Goal: Find specific page/section: Find specific page/section

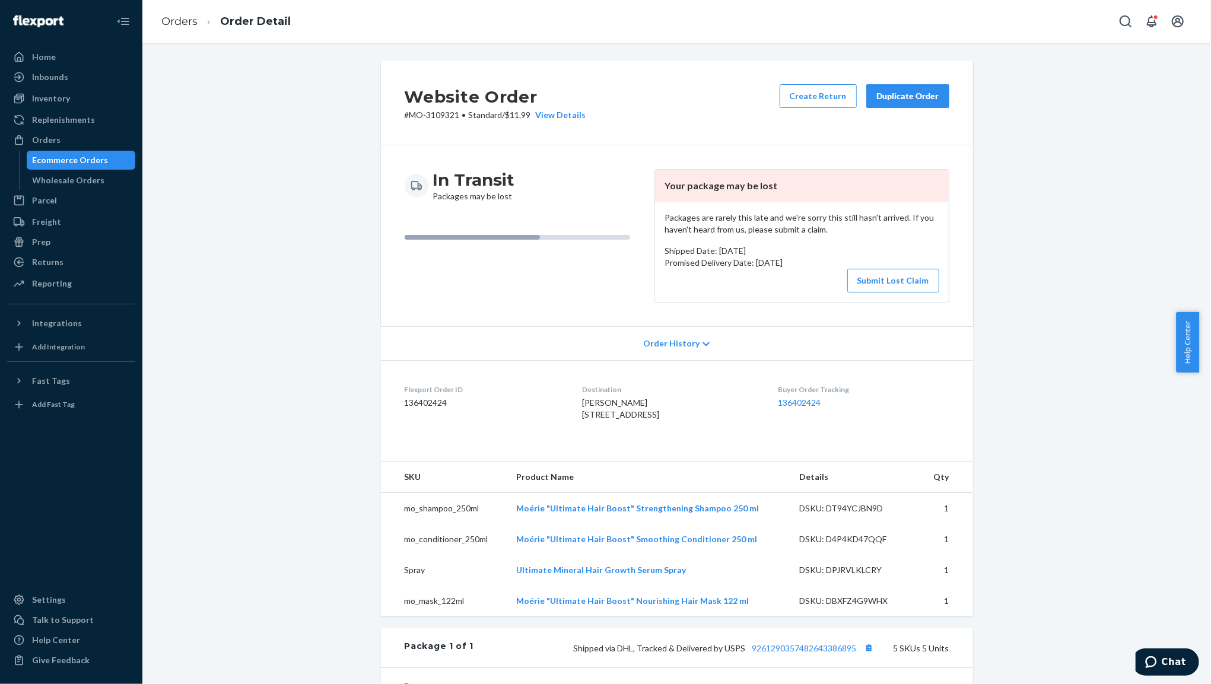
scroll to position [158, 0]
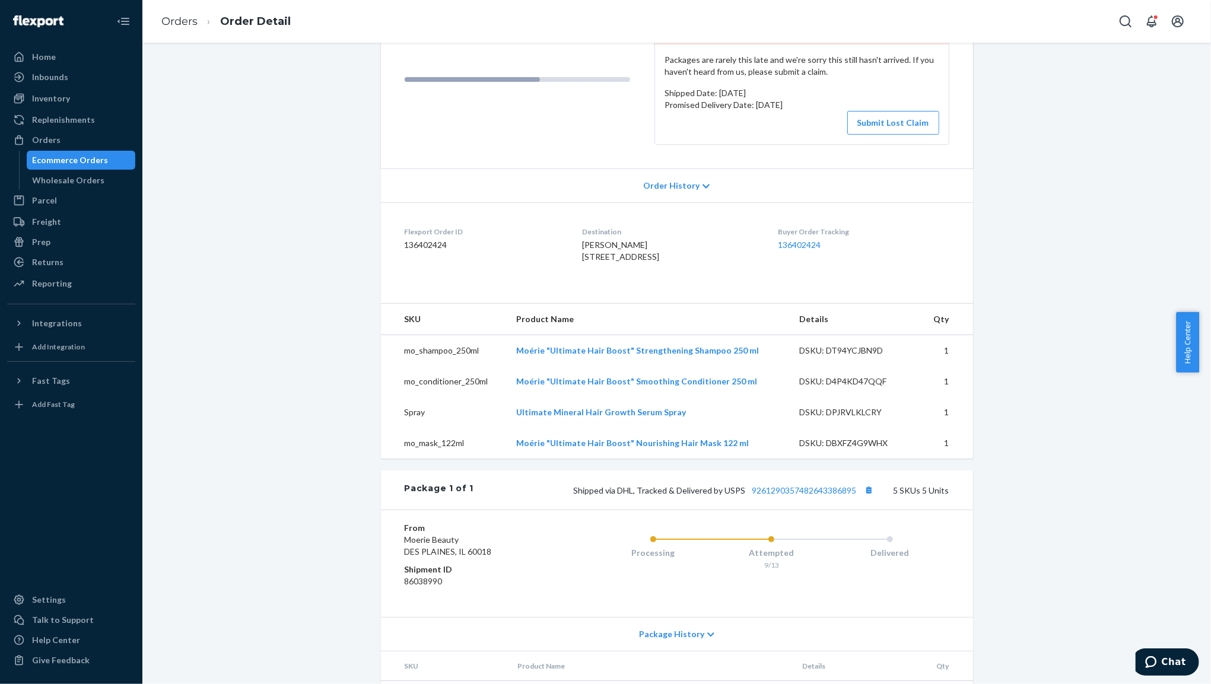
click at [67, 159] on div "Ecommerce Orders" at bounding box center [71, 160] width 76 height 12
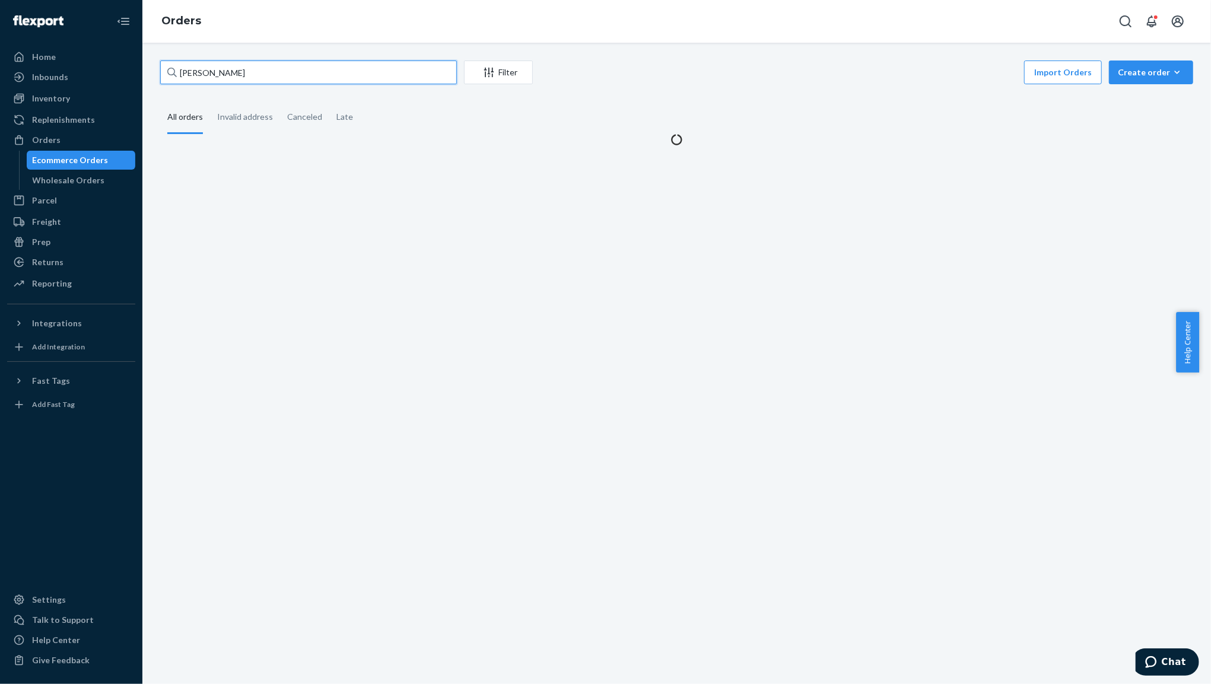
click at [230, 71] on input "[PERSON_NAME]" at bounding box center [308, 73] width 297 height 24
click at [229, 71] on input "[PERSON_NAME]" at bounding box center [308, 73] width 297 height 24
paste input "[PERSON_NAME]"
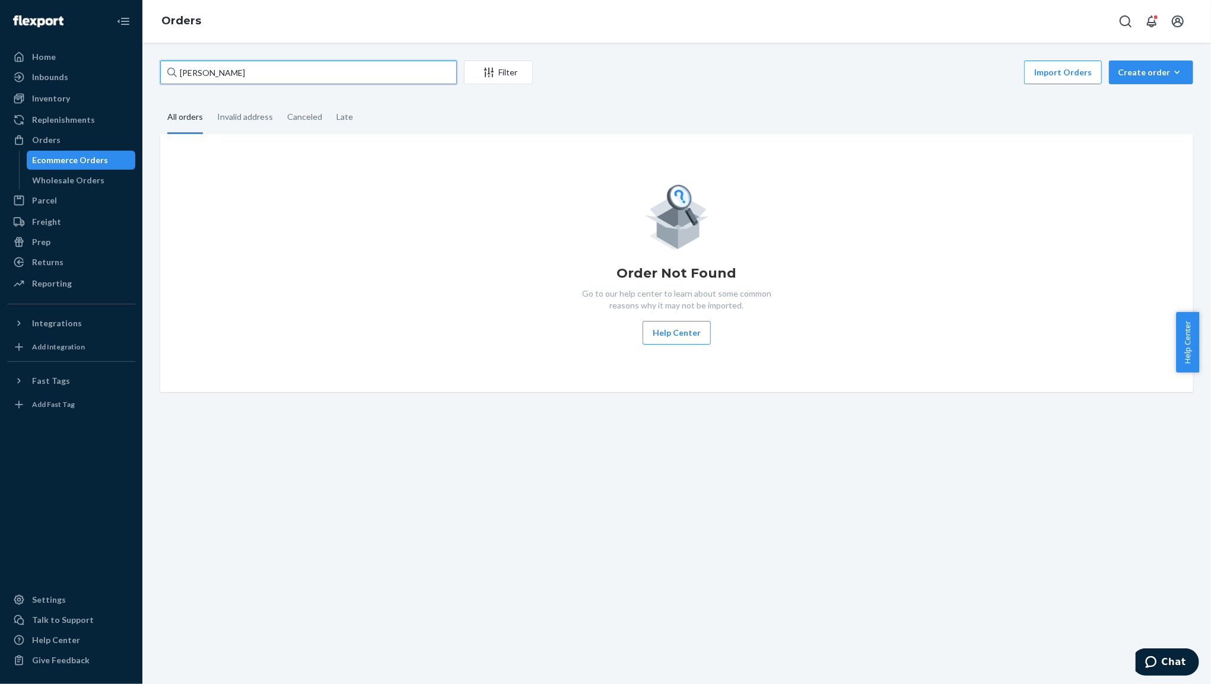
type input "[PERSON_NAME]"
drag, startPoint x: 737, startPoint y: 34, endPoint x: 755, endPoint y: 1, distance: 38.5
click at [740, 27] on div "Orders" at bounding box center [676, 21] width 1068 height 43
